Goal: Task Accomplishment & Management: Complete application form

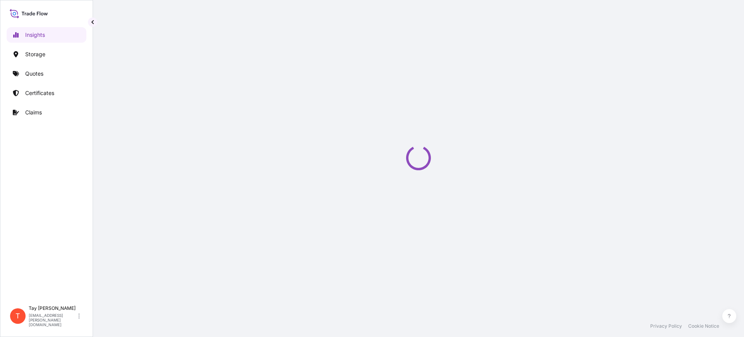
select select "2025"
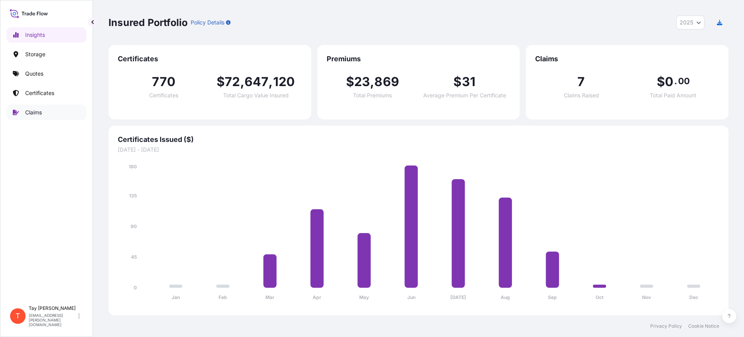
click at [34, 110] on p "Claims" at bounding box center [33, 112] width 17 height 8
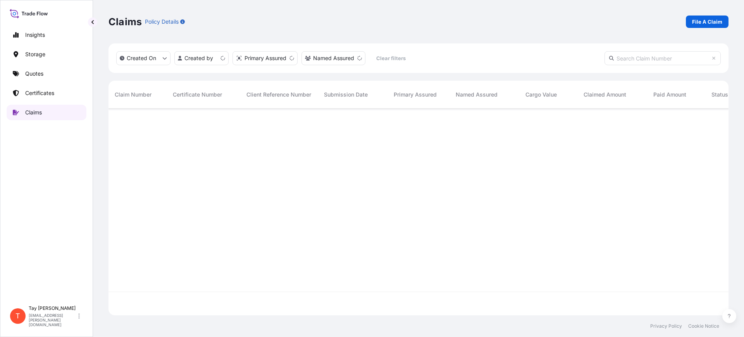
scroll to position [203, 612]
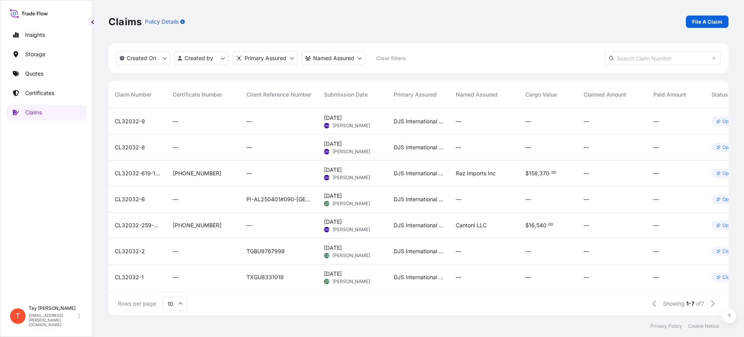
click at [259, 26] on div "Claims Policy Details File A Claim" at bounding box center [418, 21] width 620 height 12
click at [713, 19] on p "File A Claim" at bounding box center [707, 22] width 30 height 8
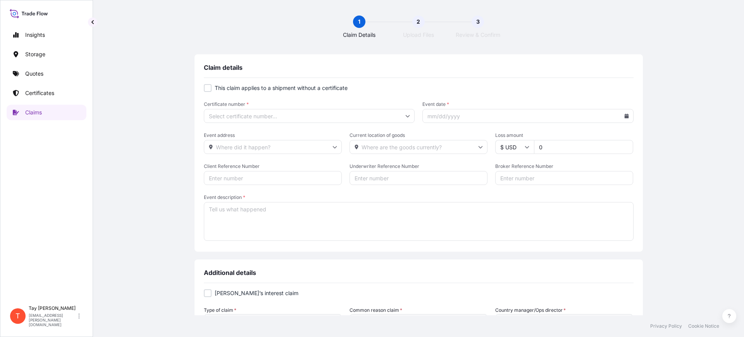
click at [204, 89] on div at bounding box center [208, 88] width 8 height 8
checkbox input "true"
click at [249, 116] on input "Primary Assured *" at bounding box center [309, 116] width 211 height 14
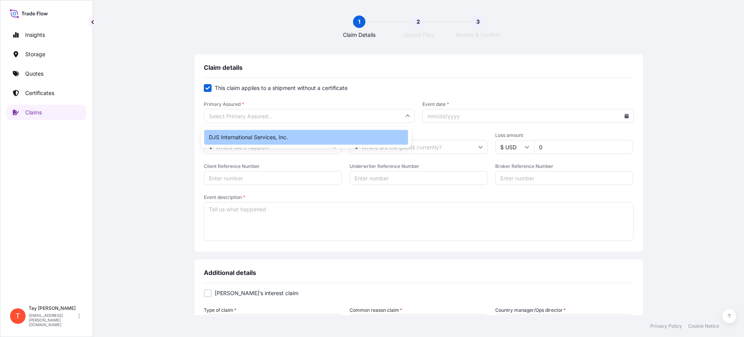
click at [258, 135] on div "DJS International Services, Inc." at bounding box center [306, 137] width 204 height 15
type input "DJS International Services, Inc."
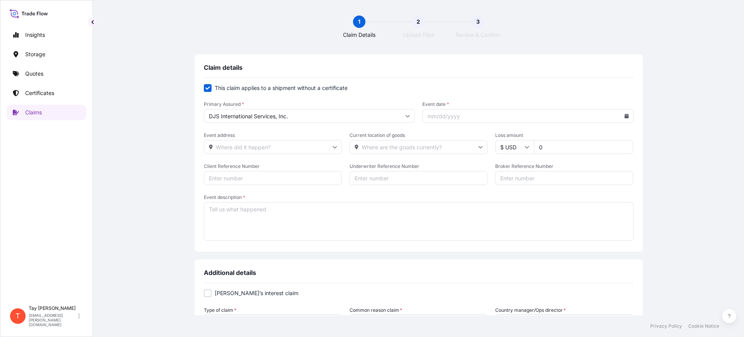
click at [618, 117] on input "Event date *" at bounding box center [527, 116] width 211 height 14
click at [477, 113] on input "Event date *" at bounding box center [527, 116] width 211 height 14
click at [624, 115] on icon at bounding box center [626, 115] width 4 height 5
click at [580, 171] on button "3" at bounding box center [578, 170] width 12 height 12
type input "[DATE]"
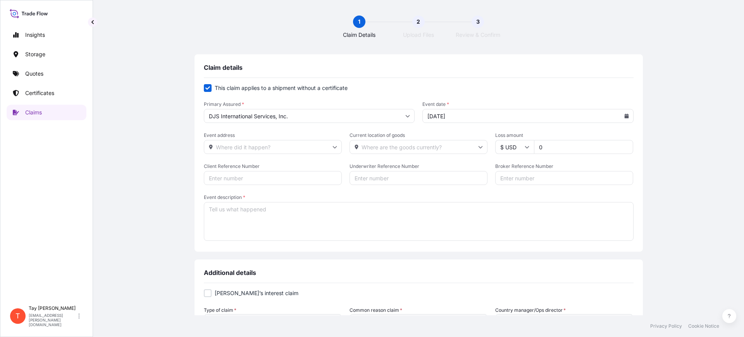
click at [221, 213] on textarea "Event description *" at bounding box center [419, 221] width 430 height 39
paste textarea "Good Morning [PERSON_NAME], Please note when our driver went to pickup UETU4089…"
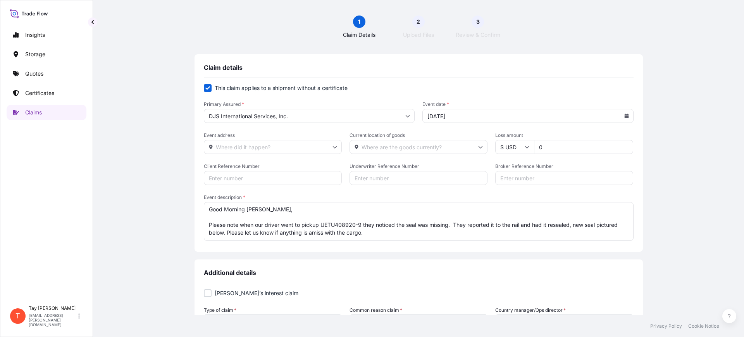
drag, startPoint x: 266, startPoint y: 223, endPoint x: 148, endPoint y: 170, distance: 129.7
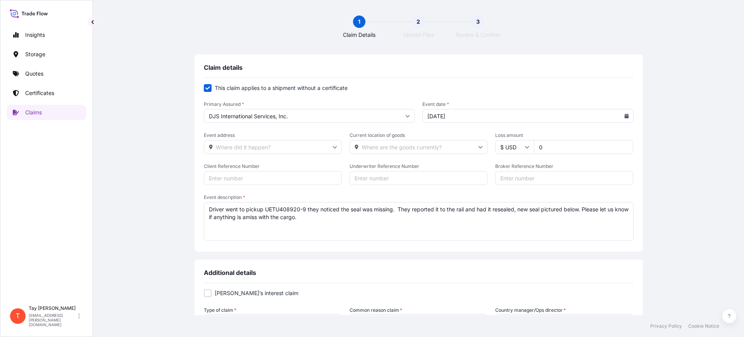
drag, startPoint x: 581, startPoint y: 209, endPoint x: 591, endPoint y: 226, distance: 19.9
click at [591, 226] on textarea "Driver went to pickup UETU408920-9 they noticed the seal was missing. They repo…" at bounding box center [419, 221] width 430 height 39
drag, startPoint x: 593, startPoint y: 214, endPoint x: 539, endPoint y: 214, distance: 54.2
click at [539, 214] on textarea "Driver went to pickup UETU408920-9 they noticed the seal was missing. They repo…" at bounding box center [419, 221] width 430 height 39
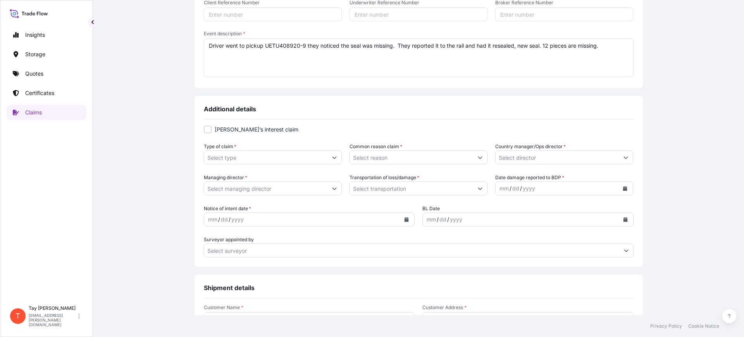
scroll to position [194, 0]
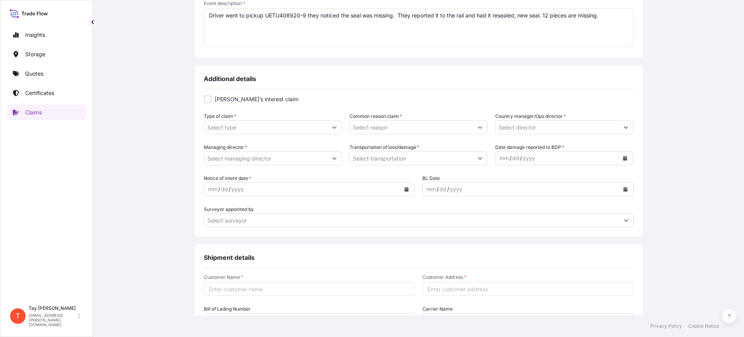
type textarea "Driver went to pickup UETU408920-9 they noticed the seal was missing. They repo…"
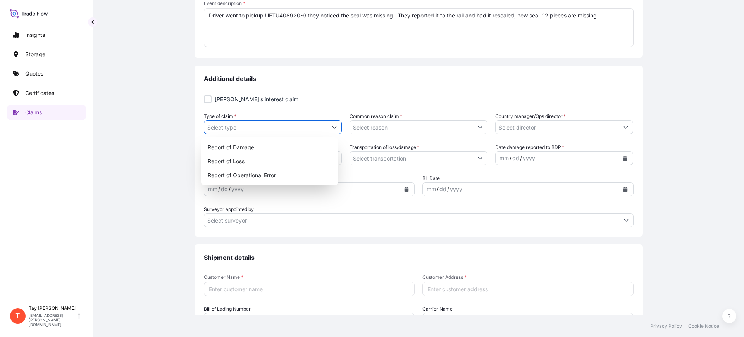
click at [330, 124] on button "Show suggestions" at bounding box center [334, 127] width 14 height 14
click at [236, 157] on div "Report of Loss" at bounding box center [269, 161] width 131 height 14
type input "Report of Loss"
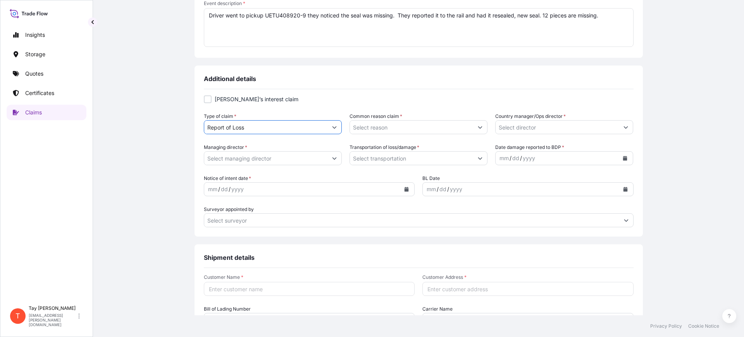
click at [399, 130] on input "Common reason claim *" at bounding box center [411, 127] width 123 height 14
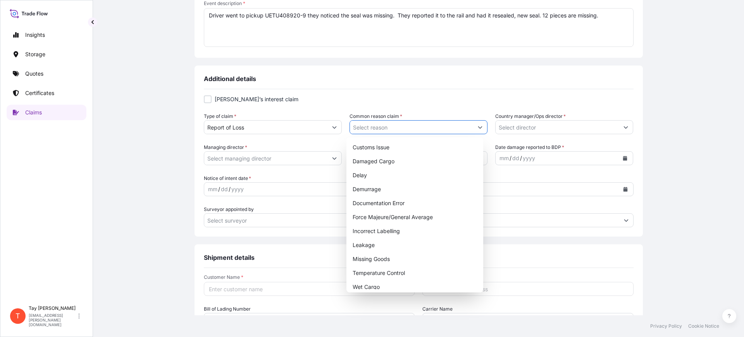
click at [473, 128] on button "Show suggestions" at bounding box center [480, 127] width 14 height 14
click at [404, 258] on div "Missing Goods" at bounding box center [414, 259] width 131 height 14
type input "Missing Goods"
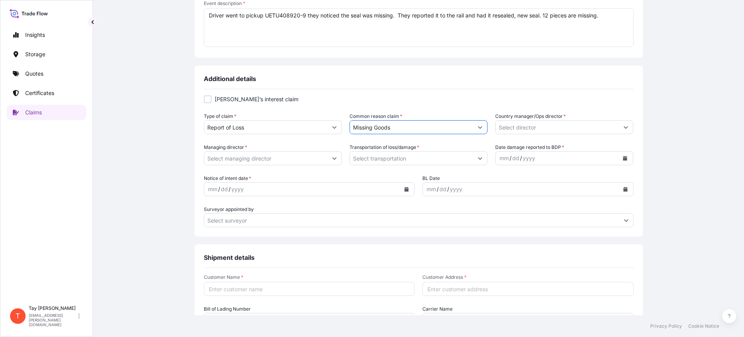
click at [612, 126] on input "Country manager/Ops director *" at bounding box center [556, 127] width 123 height 14
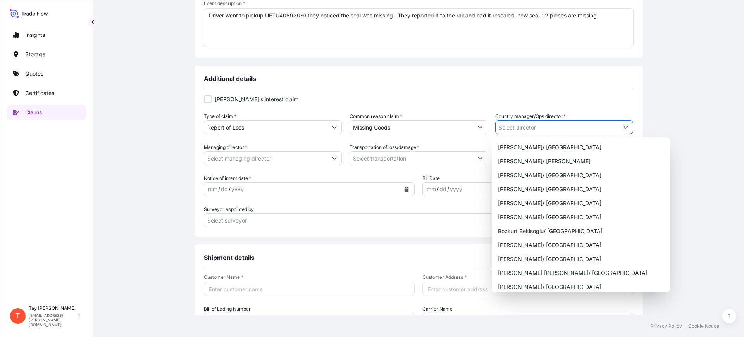
click at [623, 129] on icon "Show suggestions" at bounding box center [625, 127] width 5 height 5
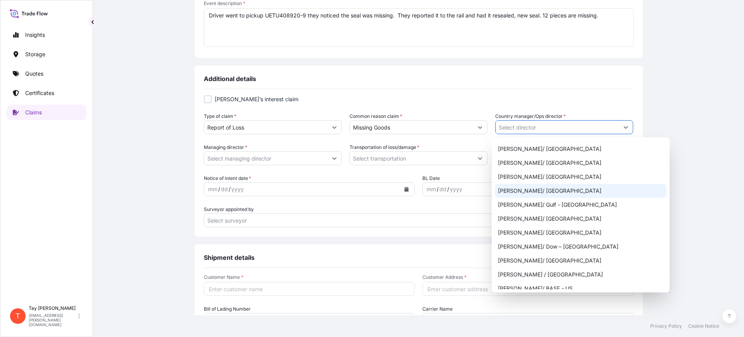
scroll to position [389, 0]
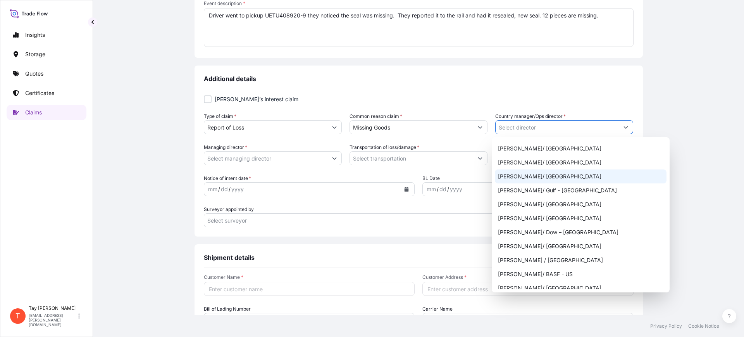
click at [553, 175] on div "[PERSON_NAME]/ [GEOGRAPHIC_DATA]" at bounding box center [581, 176] width 172 height 14
type input "[PERSON_NAME]/ [GEOGRAPHIC_DATA]"
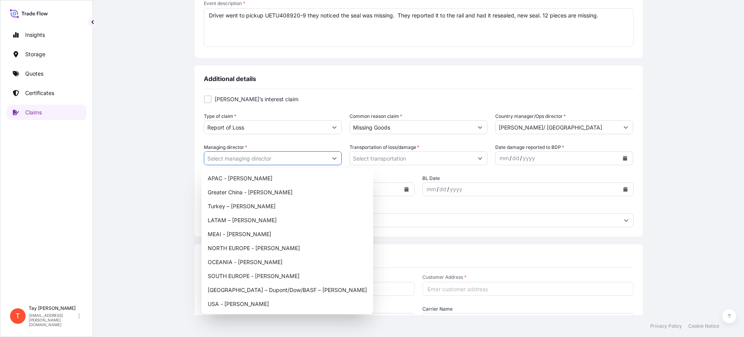
click at [327, 159] on button "Show suggestions" at bounding box center [334, 158] width 14 height 14
click at [235, 301] on div "USA - [PERSON_NAME]" at bounding box center [286, 304] width 165 height 14
type input "USA - [PERSON_NAME]"
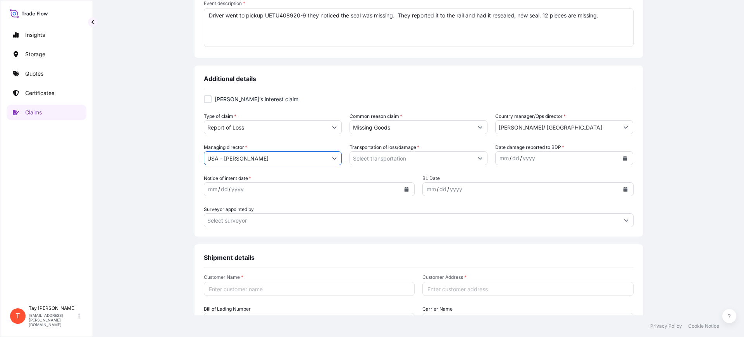
click at [441, 158] on input "Transportation of loss/damage *" at bounding box center [411, 158] width 123 height 14
drag, startPoint x: 486, startPoint y: 155, endPoint x: 479, endPoint y: 155, distance: 6.2
click at [485, 155] on div "Managing director * USA - [PERSON_NAME] Transportation of loss/damage * Date da…" at bounding box center [419, 154] width 430 height 22
click at [478, 155] on button "Show suggestions" at bounding box center [480, 158] width 14 height 14
click at [403, 163] on input "Transportation of loss/damage *" at bounding box center [411, 158] width 123 height 14
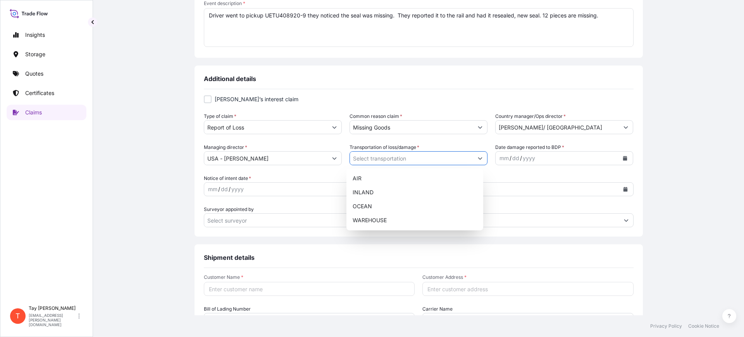
click at [479, 159] on button "Show suggestions" at bounding box center [480, 158] width 14 height 14
click at [352, 204] on div "OCEAN" at bounding box center [414, 206] width 131 height 14
type input "OCEAN"
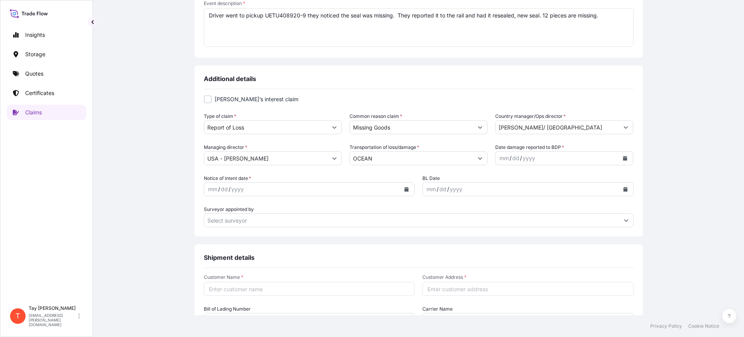
click at [19, 149] on div "Insights Storage Quotes Certificates Claims" at bounding box center [47, 160] width 80 height 281
click at [619, 160] on button "Calendar" at bounding box center [625, 158] width 12 height 12
click at [579, 209] on div "3" at bounding box center [578, 209] width 14 height 14
click at [404, 190] on icon "Calendar" at bounding box center [406, 189] width 5 height 5
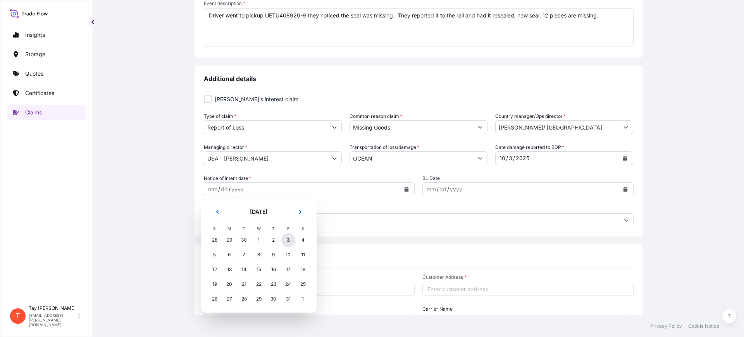
click at [284, 240] on div "3" at bounding box center [288, 240] width 14 height 14
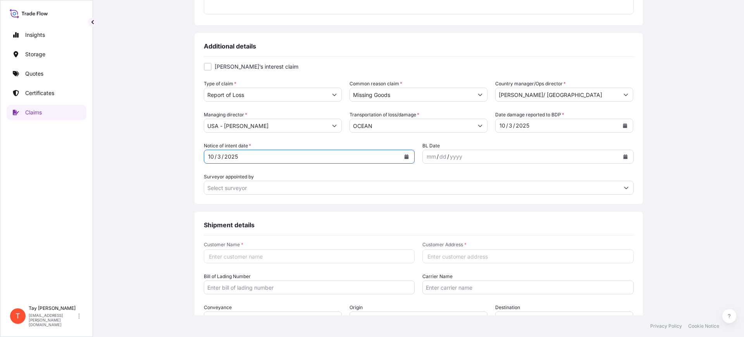
scroll to position [242, 0]
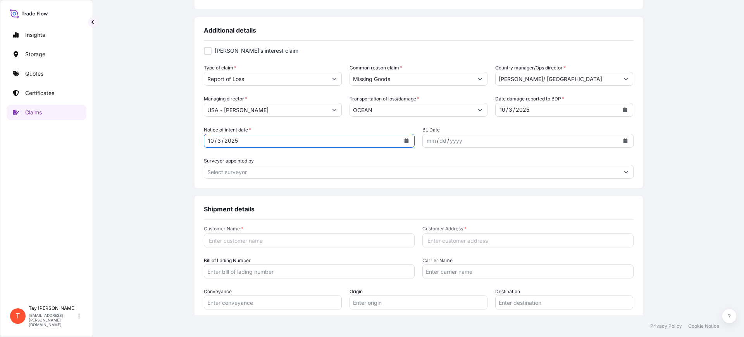
click at [222, 239] on input "Customer Name *" at bounding box center [309, 240] width 211 height 14
click at [227, 242] on input "Customer Name *" at bounding box center [309, 240] width 211 height 14
type input "Enkei International Inc"
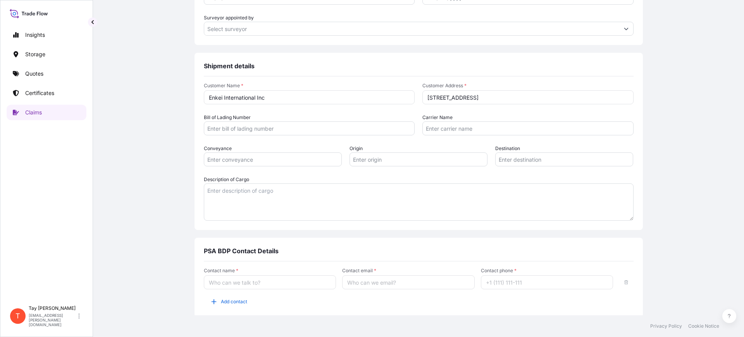
scroll to position [387, 0]
type input "[STREET_ADDRESS]"
click at [247, 278] on input "Contact name *" at bounding box center [270, 280] width 132 height 14
type input "[PERSON_NAME]"
click at [353, 287] on div "Contact name * [PERSON_NAME] Contact email * Contact phone * Add contact" at bounding box center [419, 285] width 430 height 40
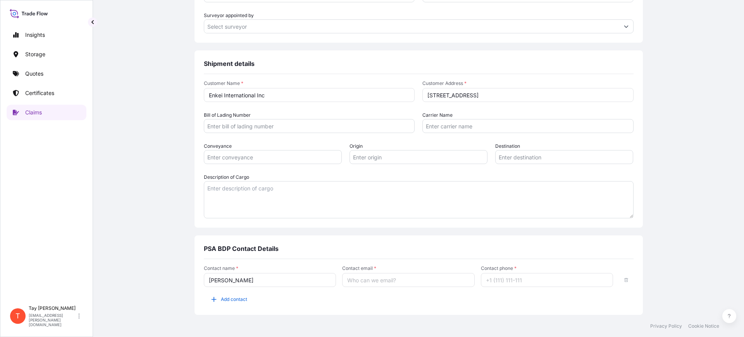
click at [354, 285] on input "Contact email *" at bounding box center [408, 280] width 132 height 14
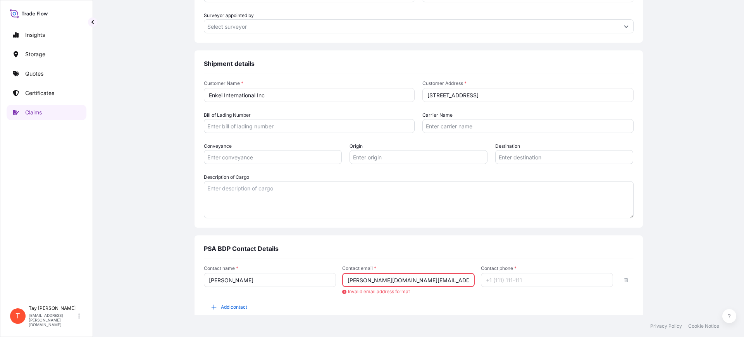
type input "[PERSON_NAME][DOMAIN_NAME][EMAIL_ADDRESS][PERSON_NAME][DOMAIN_NAME]"
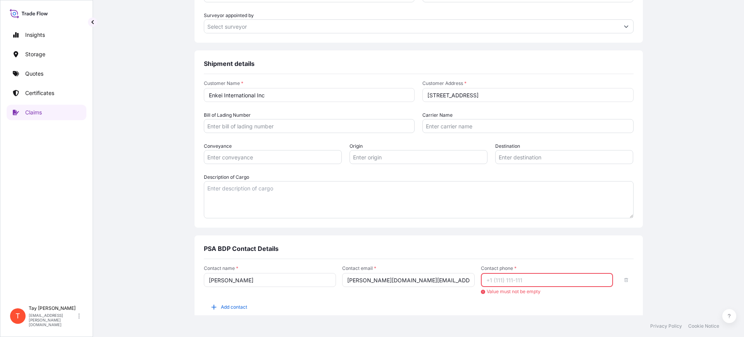
click at [512, 274] on input "Contact phone *" at bounding box center [547, 280] width 132 height 14
type input "2"
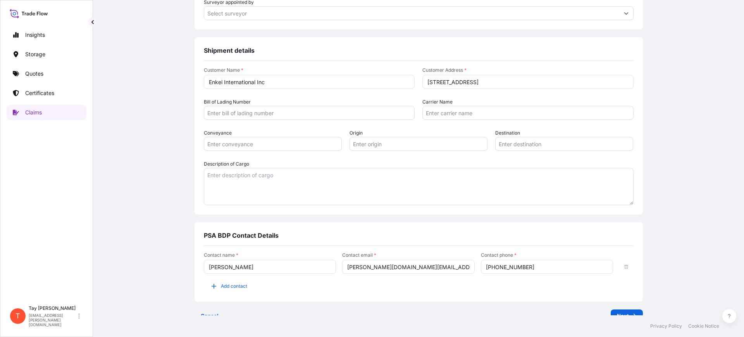
scroll to position [413, 0]
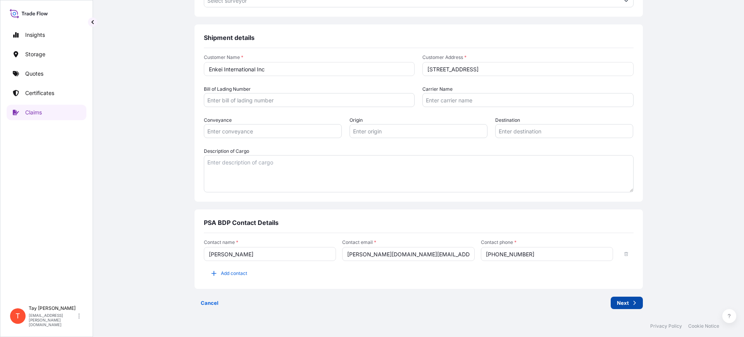
type input "[PHONE_NUMBER]"
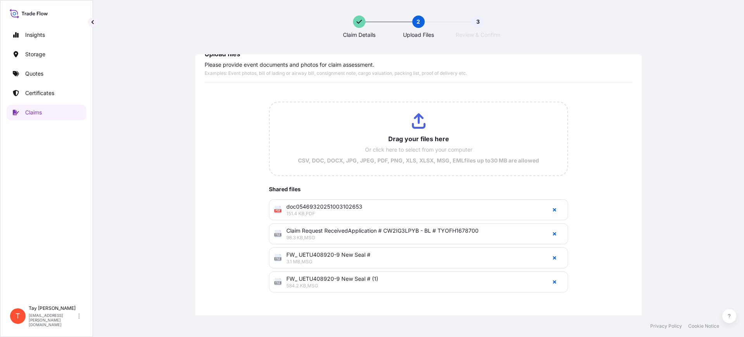
scroll to position [33, 0]
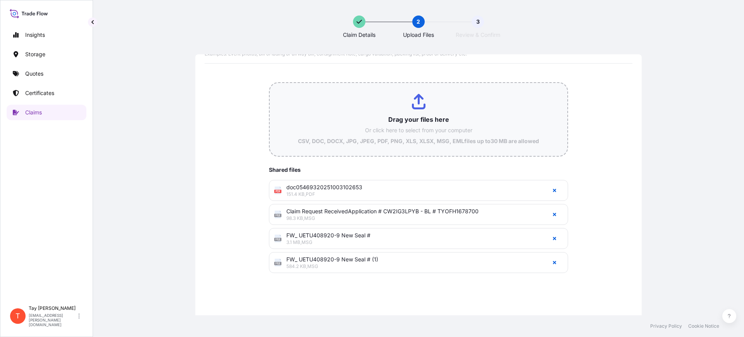
type input "C:\fakepath\RE_ UETU408920-9 New Seal #.msg"
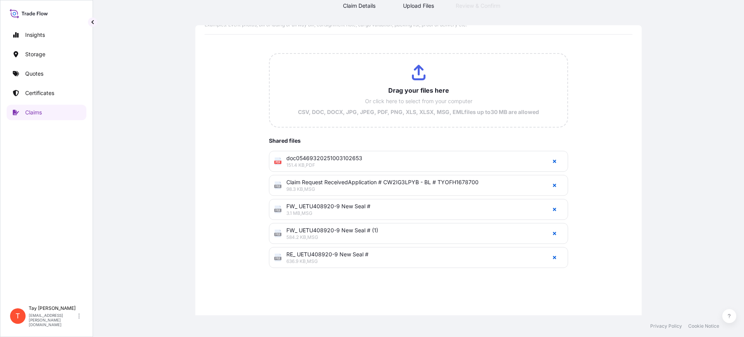
scroll to position [63, 0]
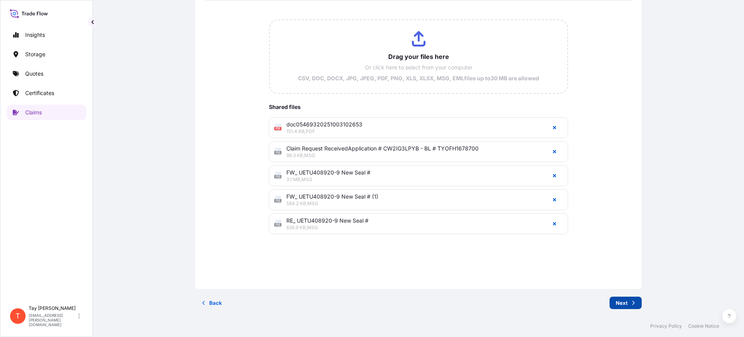
click at [619, 304] on p "Next" at bounding box center [621, 303] width 12 height 8
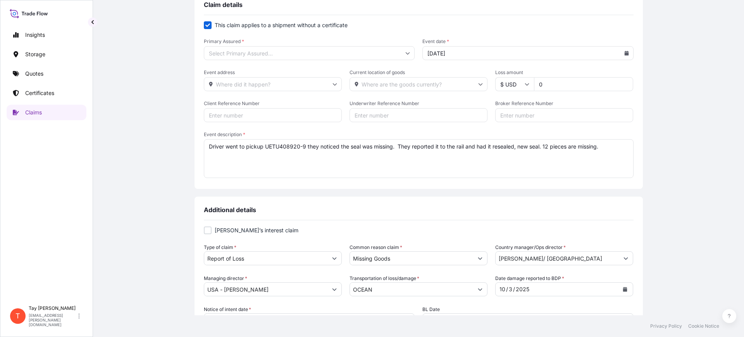
type input "DJS International Services, Inc."
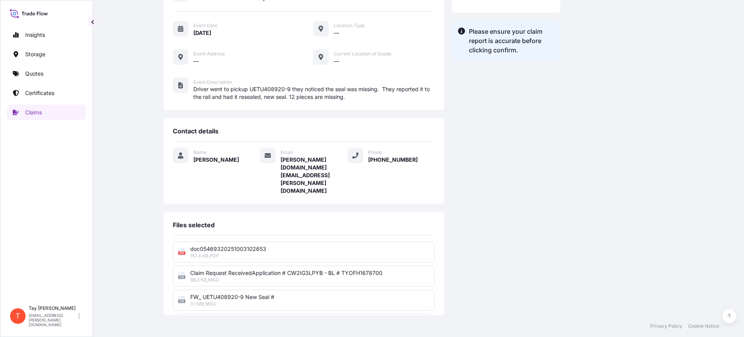
scroll to position [146, 0]
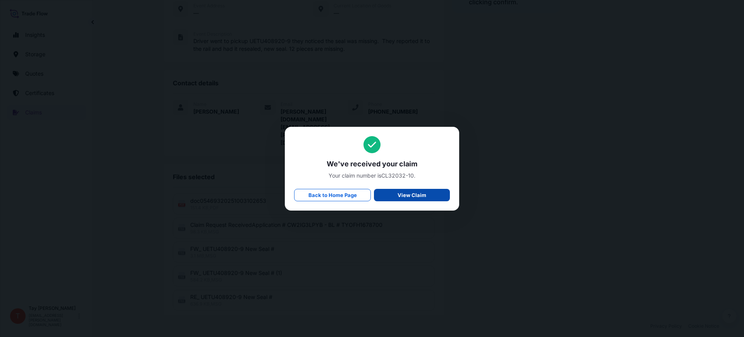
click at [417, 193] on p "View Claim" at bounding box center [411, 195] width 29 height 8
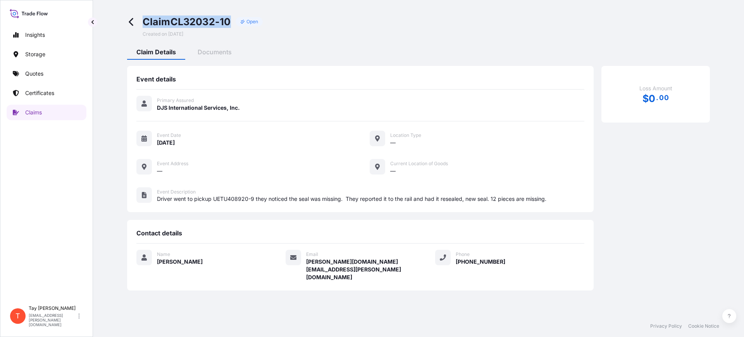
drag, startPoint x: 230, startPoint y: 22, endPoint x: 144, endPoint y: 22, distance: 86.8
click at [143, 20] on span "Claim CL32032-10" at bounding box center [187, 21] width 88 height 12
copy span "Claim CL32032-10"
